Goal: Error

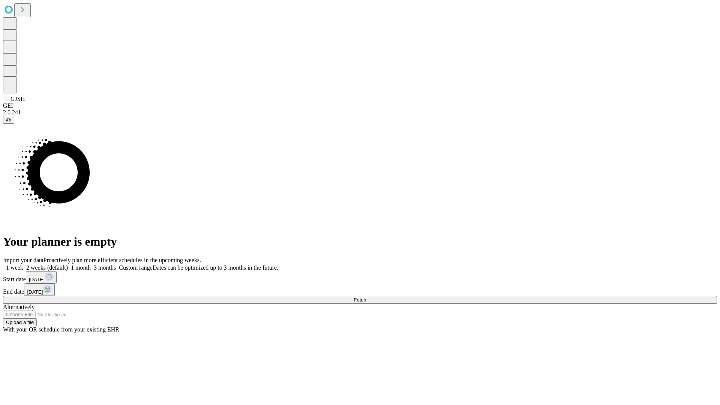
click at [366, 297] on span "Fetch" at bounding box center [360, 300] width 12 height 6
